Goal: Transaction & Acquisition: Purchase product/service

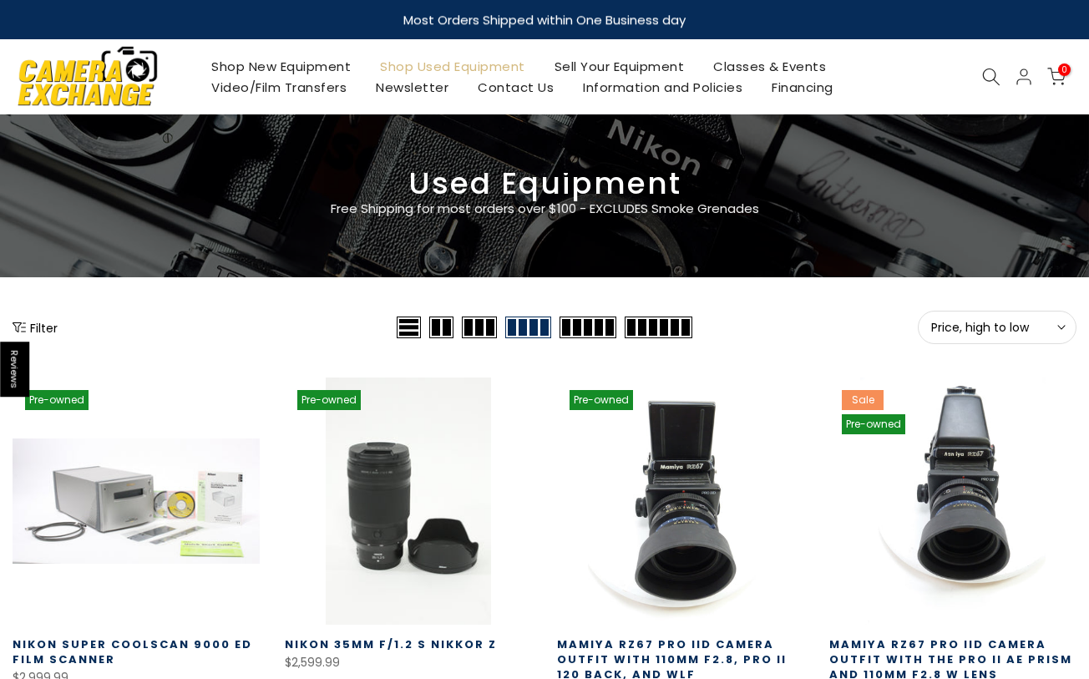
type input "**********"
click at [1041, 338] on button "Price, high to low Sort" at bounding box center [997, 327] width 159 height 33
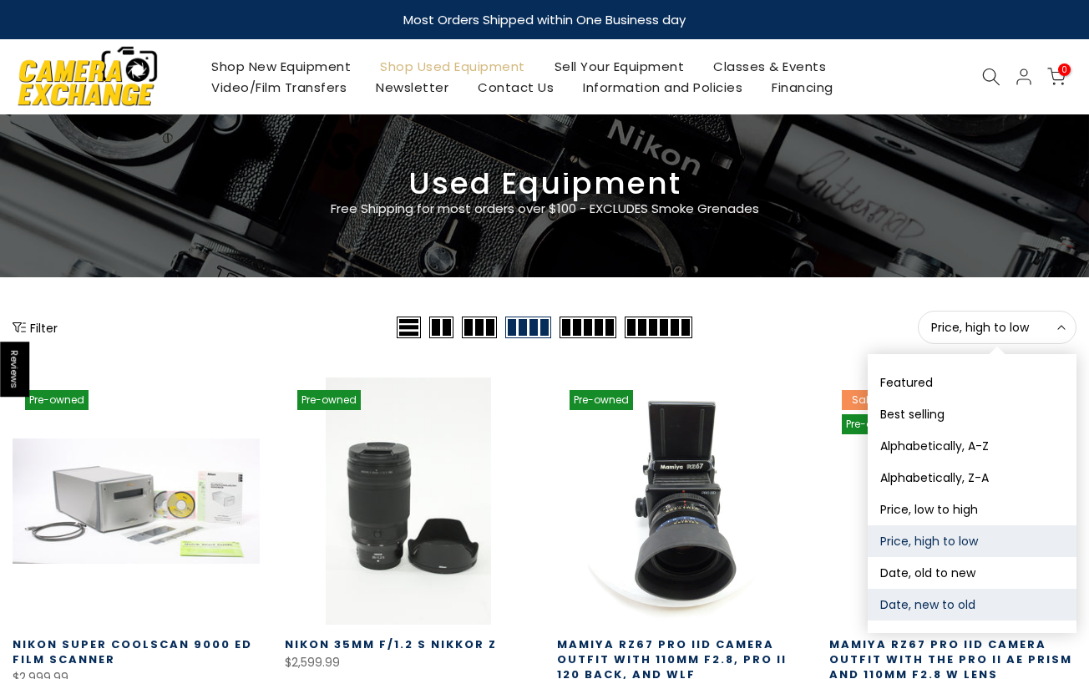
click at [961, 611] on button "Date, new to old" at bounding box center [972, 605] width 209 height 32
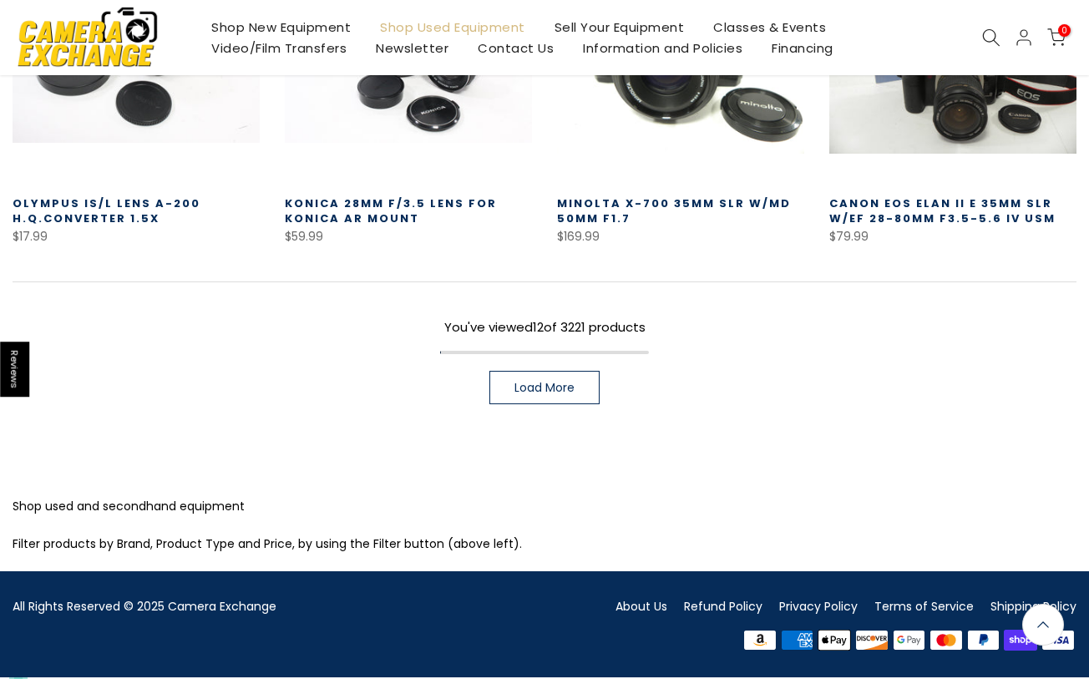
scroll to position [1124, 0]
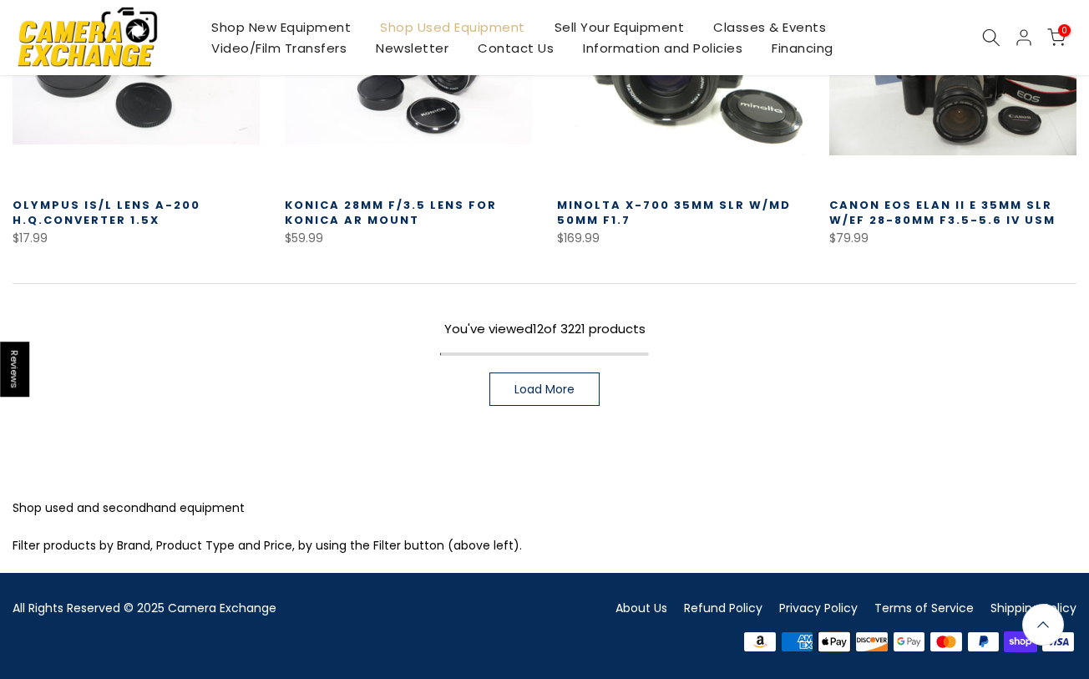
click at [541, 393] on span "Load More" at bounding box center [545, 389] width 60 height 12
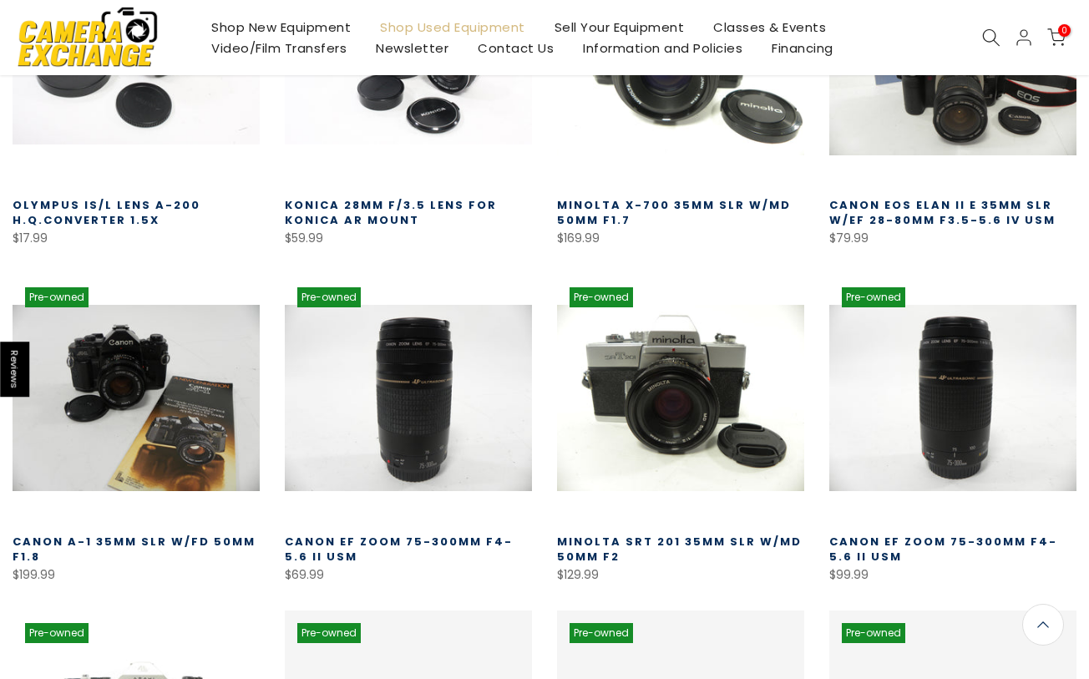
click at [812, 300] on div "Pre-owned Quick view Compare * Add to cart Minolta SRT 201 35mm SLR w/MD 50mm f…" at bounding box center [681, 430] width 272 height 311
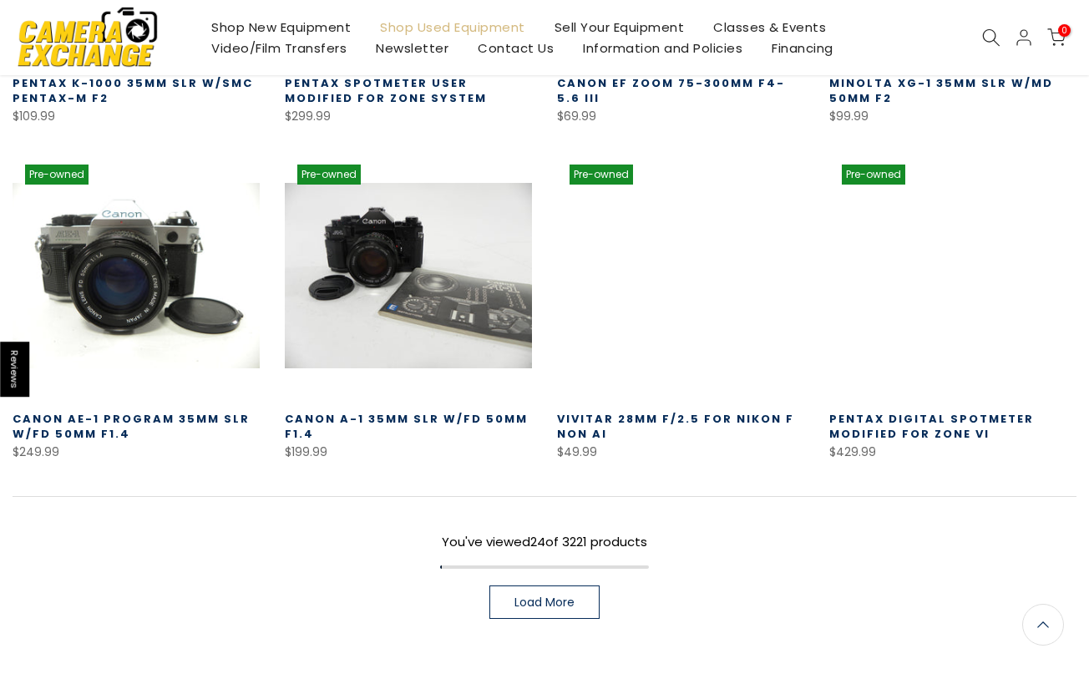
scroll to position [1922, 0]
